Goal: Task Accomplishment & Management: Use online tool/utility

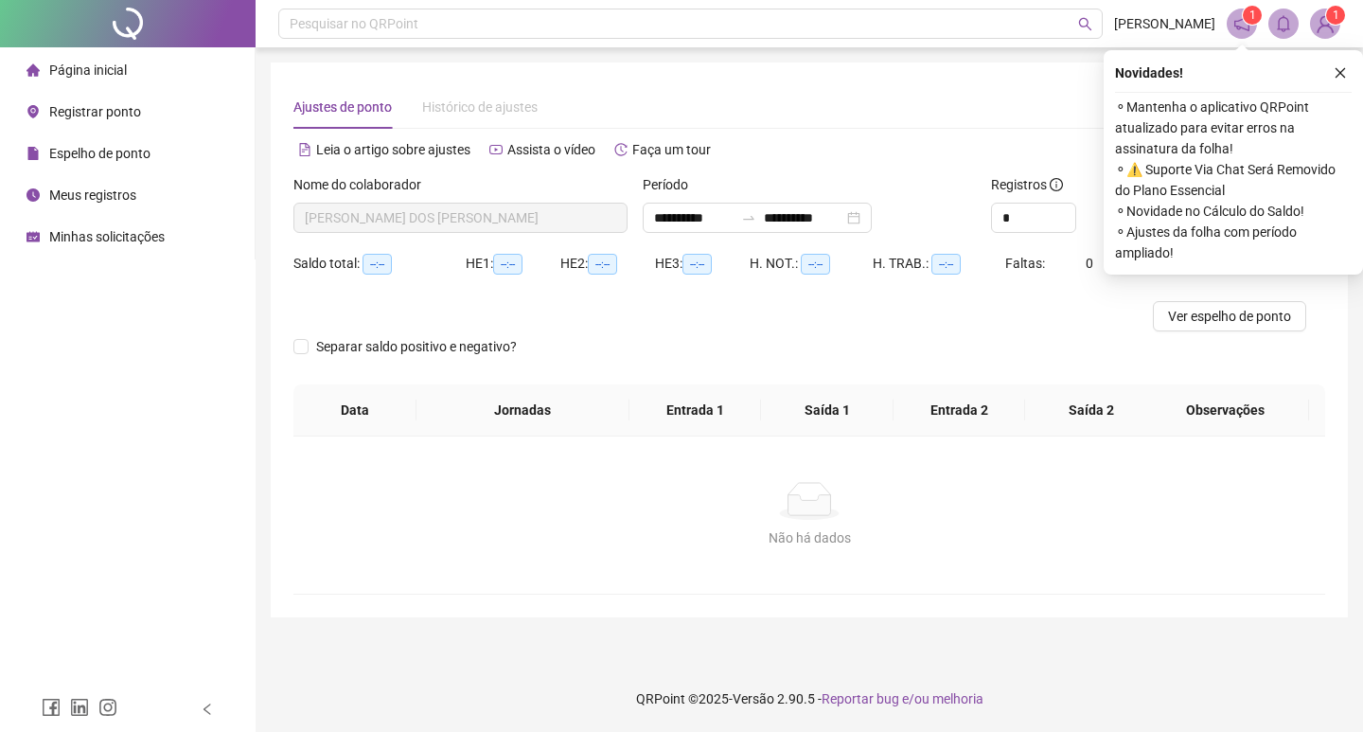
type input "**********"
click at [129, 110] on span "Registrar ponto" at bounding box center [95, 111] width 92 height 15
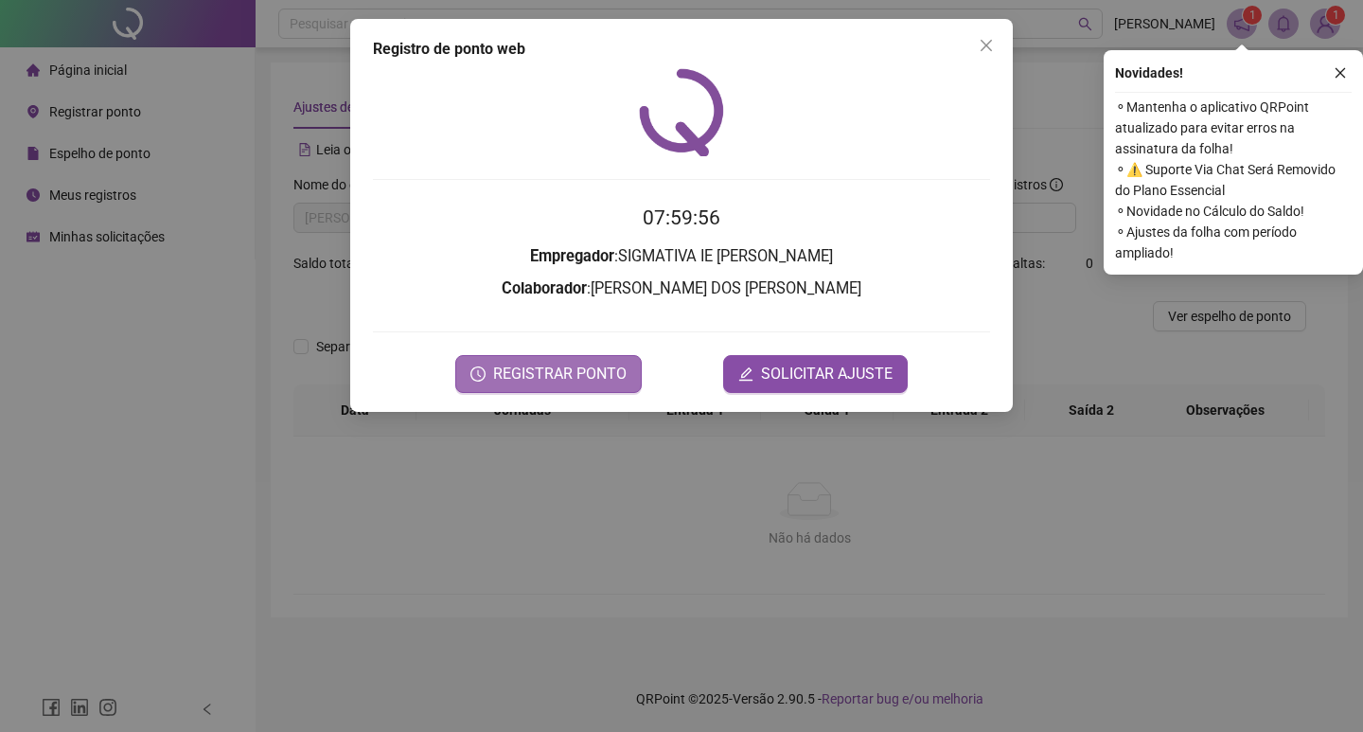
click at [523, 368] on span "REGISTRAR PONTO" at bounding box center [559, 374] width 133 height 23
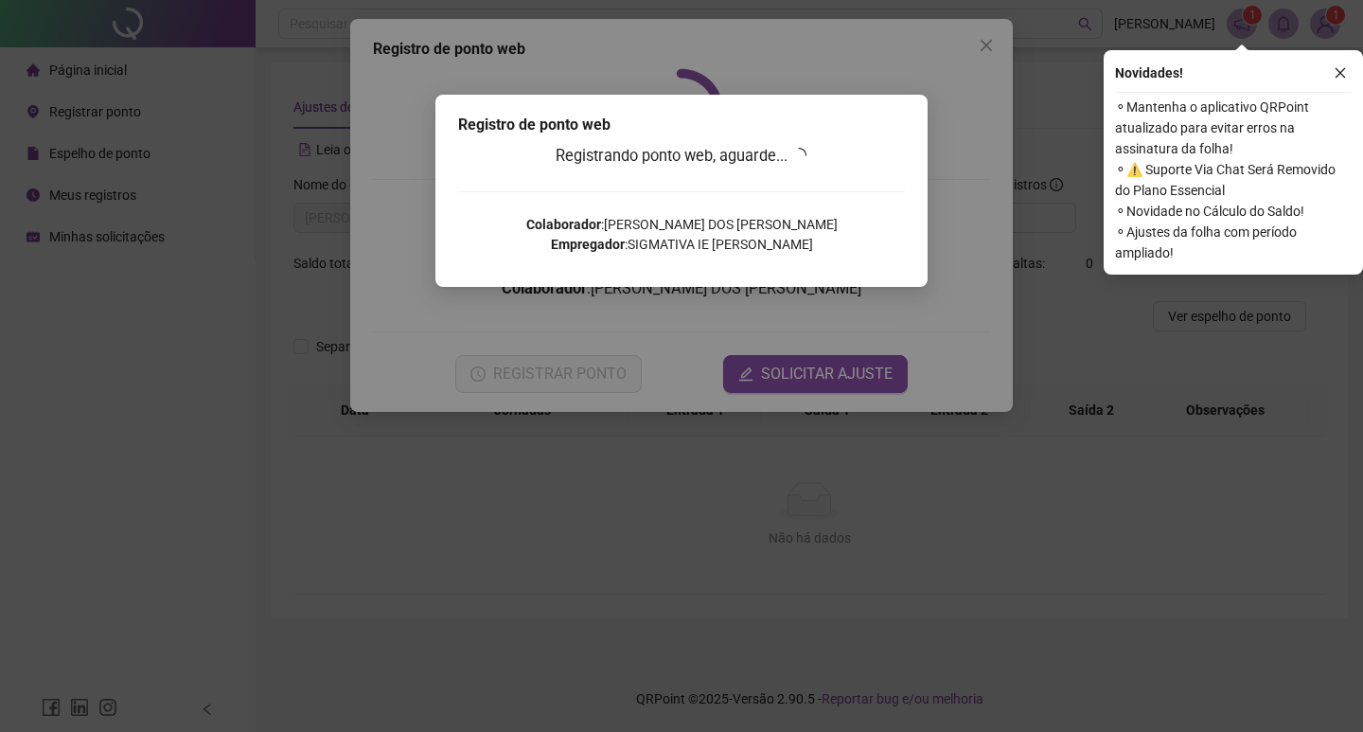
click at [970, 62] on div "Registro de ponto web Registrando ponto web, aguarde... Colaborador : JOSÉ DINA…" at bounding box center [681, 366] width 1363 height 732
click at [984, 41] on div "Registro de ponto web Registrando ponto web, aguarde... Colaborador : JOSÉ DINA…" at bounding box center [681, 366] width 1363 height 732
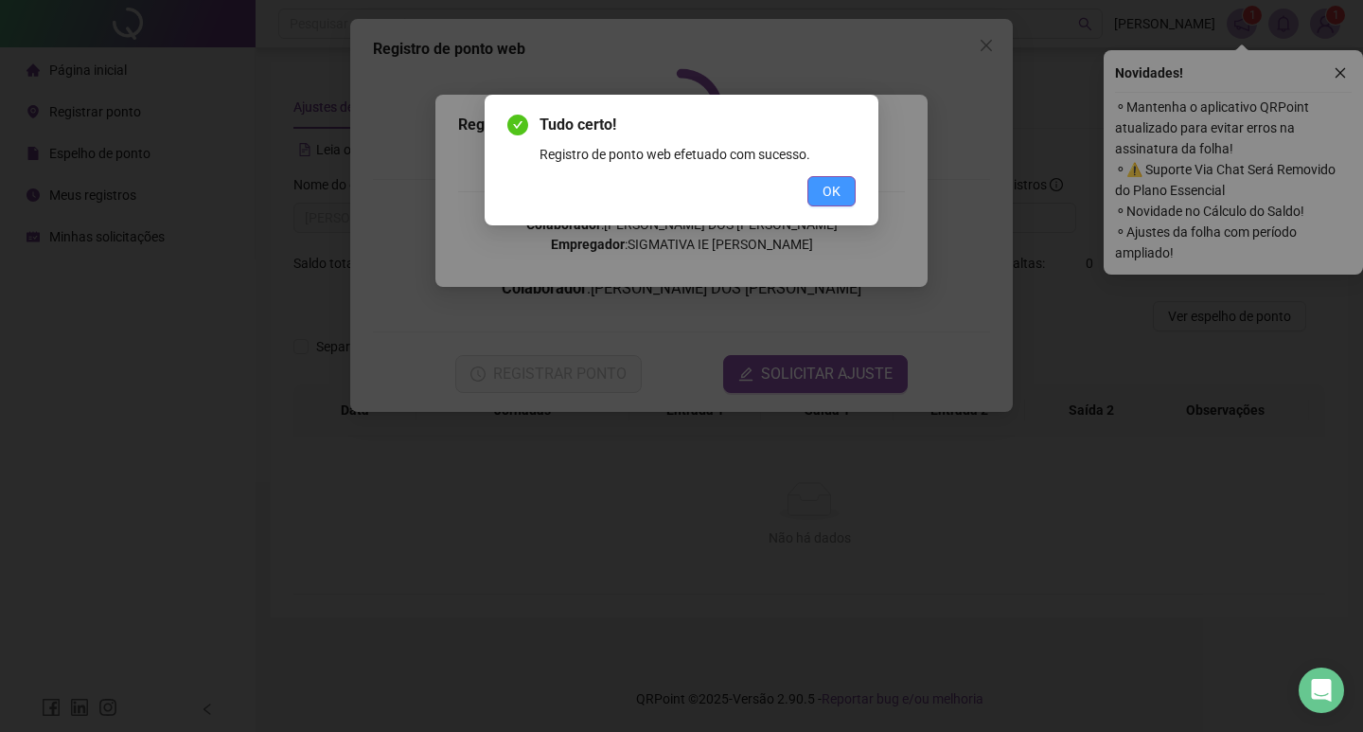
click at [824, 184] on span "OK" at bounding box center [832, 191] width 18 height 21
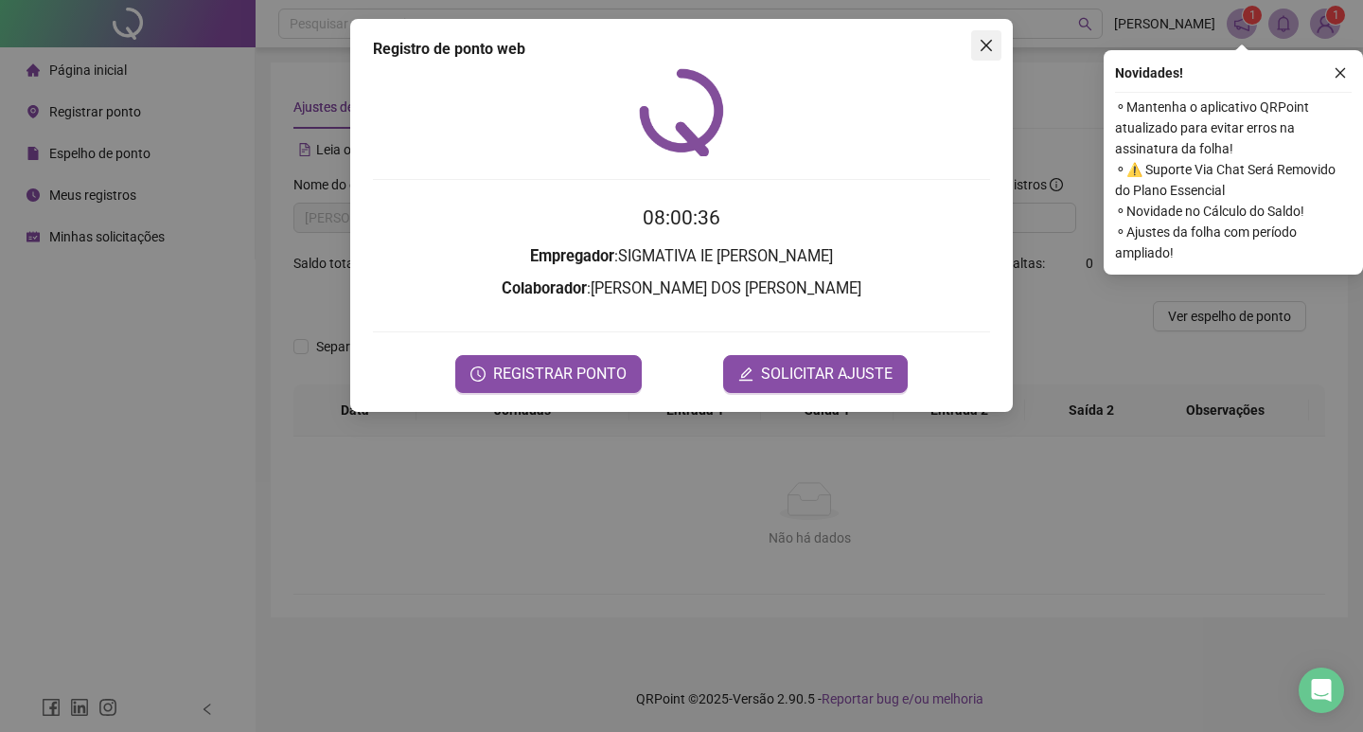
click at [993, 45] on icon "close" at bounding box center [986, 45] width 15 height 15
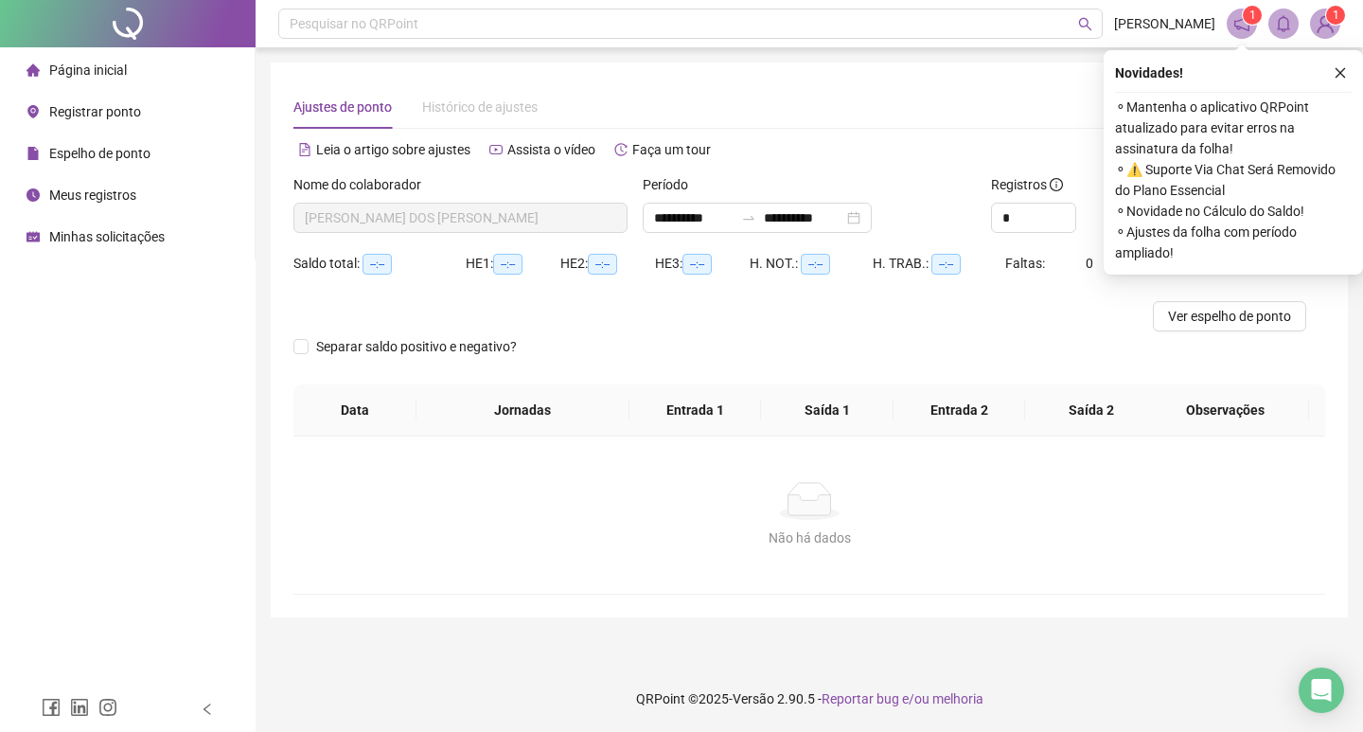
click at [128, 107] on span "Registrar ponto" at bounding box center [95, 111] width 92 height 15
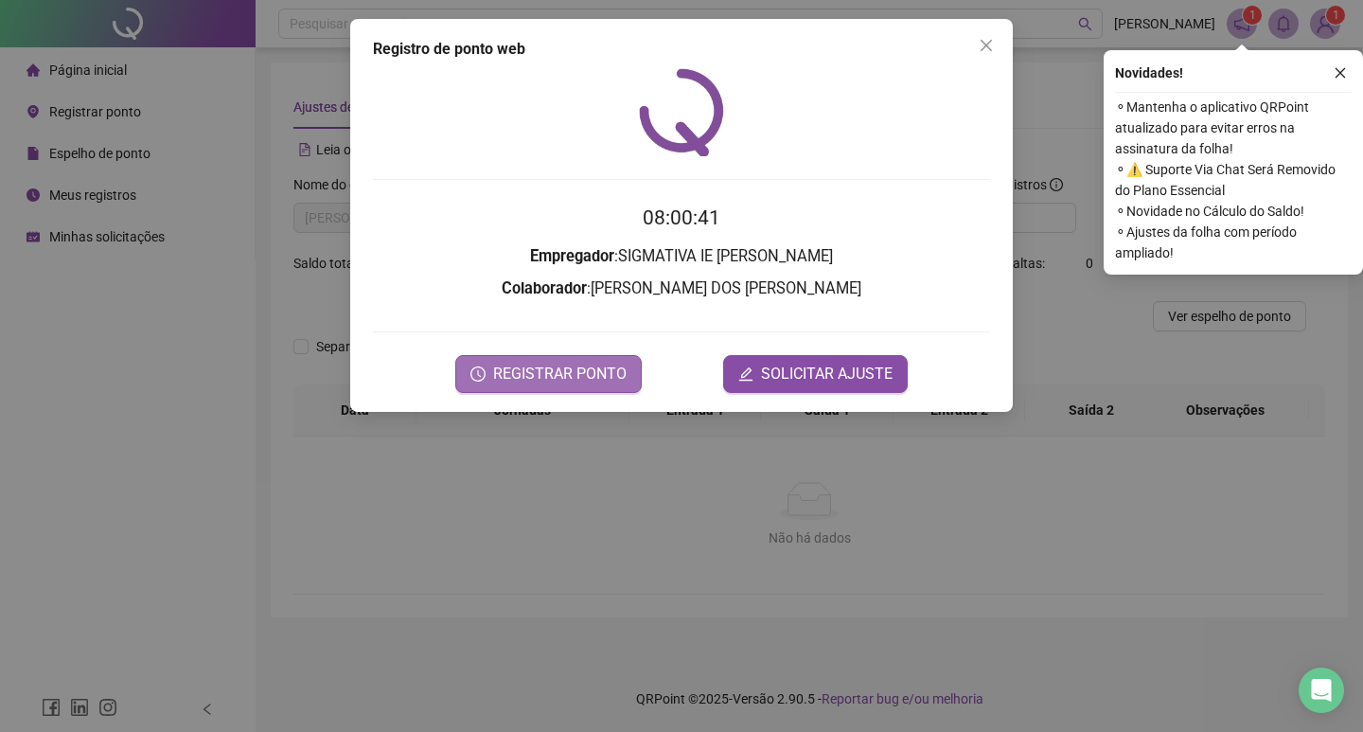
click at [526, 363] on span "REGISTRAR PONTO" at bounding box center [559, 374] width 133 height 23
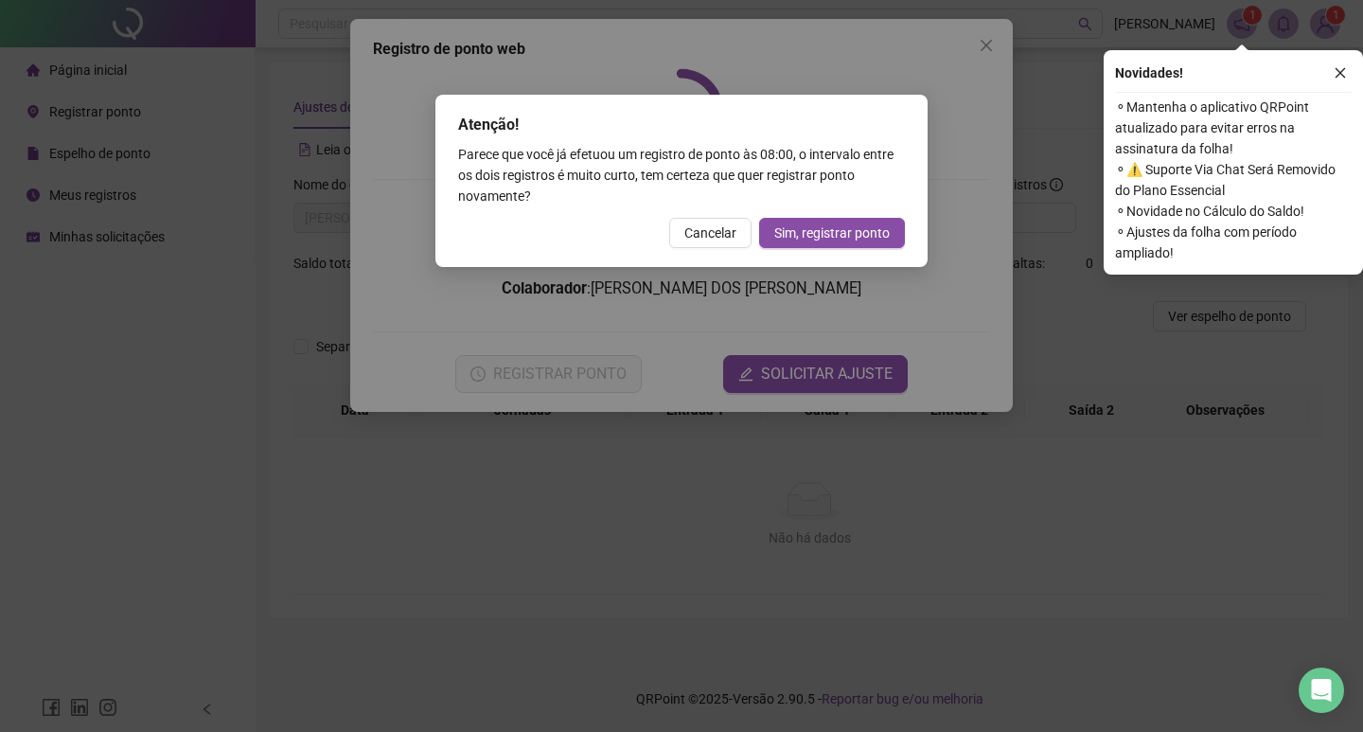
click at [712, 246] on button "Cancelar" at bounding box center [710, 233] width 82 height 30
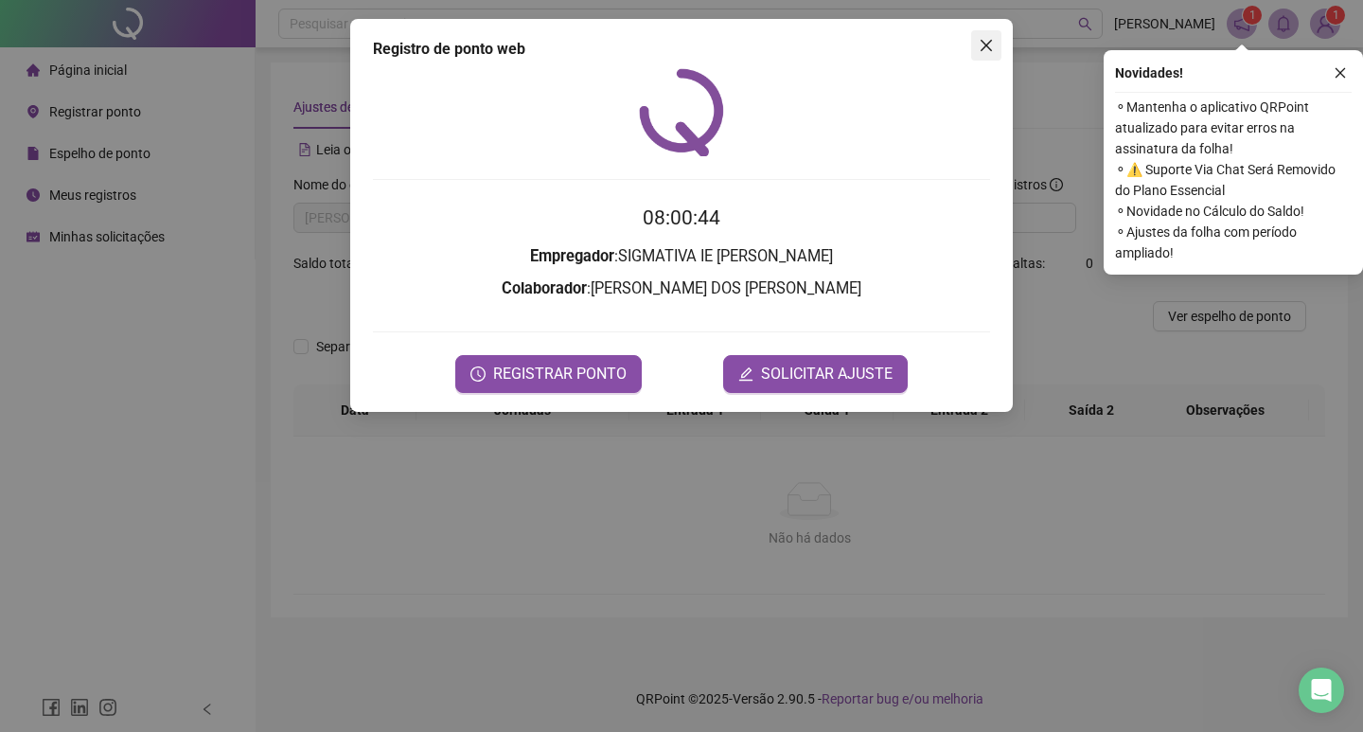
click at [992, 40] on icon "close" at bounding box center [986, 45] width 15 height 15
